Goal: Navigation & Orientation: Find specific page/section

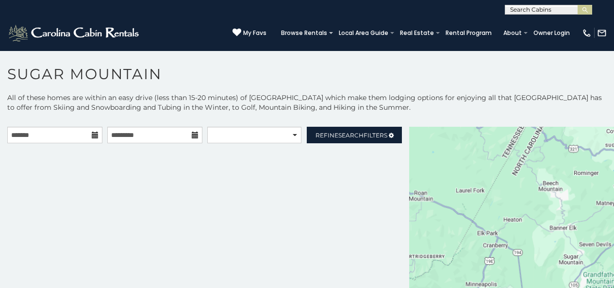
click at [163, 227] on div "**********" at bounding box center [204, 218] width 409 height 182
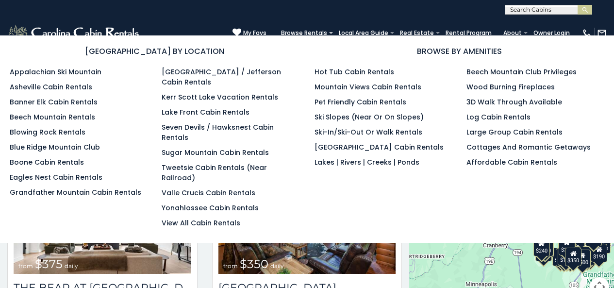
click at [326, 35] on section "[GEOGRAPHIC_DATA] BY LOCATION Appalachian Ski Mountain Asheville Cabin Rentals …" at bounding box center [307, 138] width 614 height 207
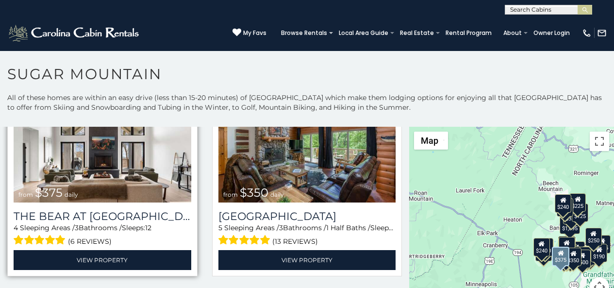
scroll to position [121, 0]
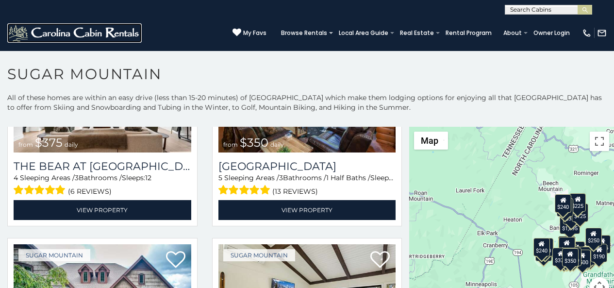
click at [19, 37] on img at bounding box center [74, 32] width 135 height 19
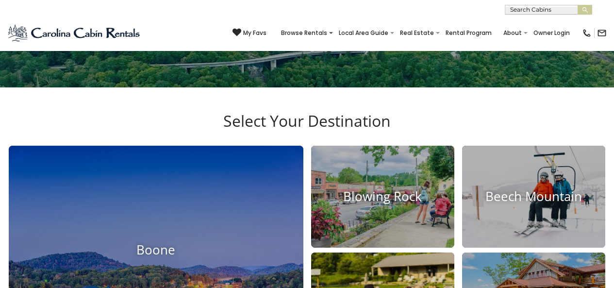
scroll to position [243, 0]
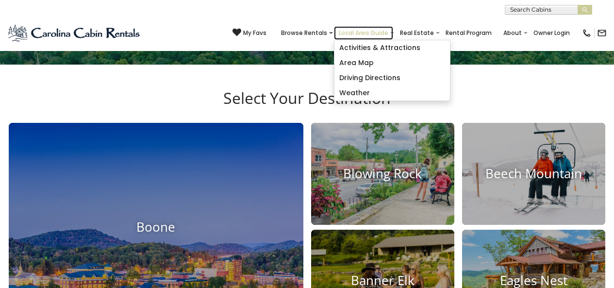
click at [379, 34] on link "Local Area Guide" at bounding box center [363, 33] width 59 height 14
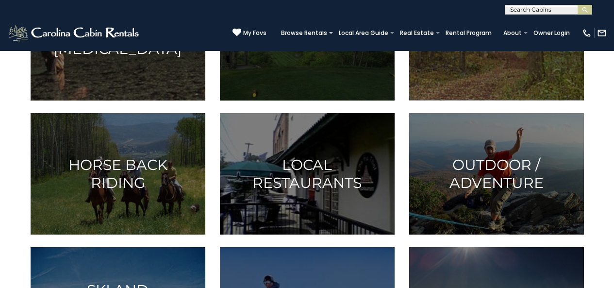
scroll to position [425, 0]
